Goal: Go to known website: Access a specific website the user already knows

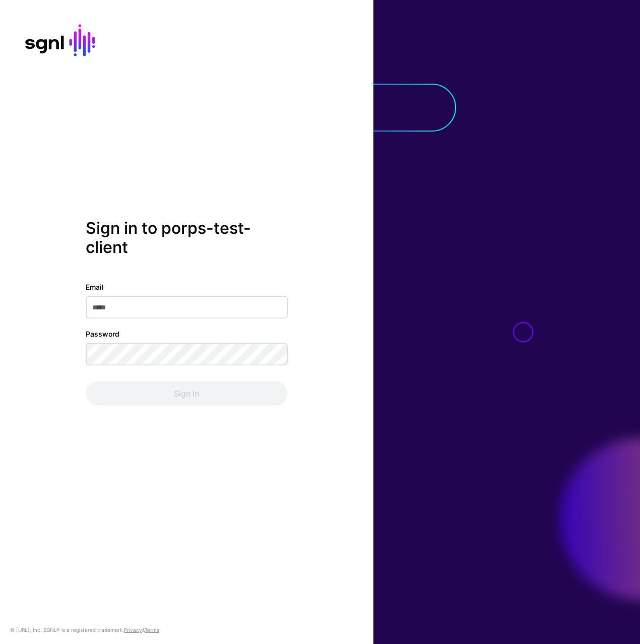
click at [308, 444] on div "Sign in to porps-test-client Email Password Sign In © SGNL.ai, Inc. SGNL® is a …" at bounding box center [187, 322] width 374 height 644
